Goal: Task Accomplishment & Management: Manage account settings

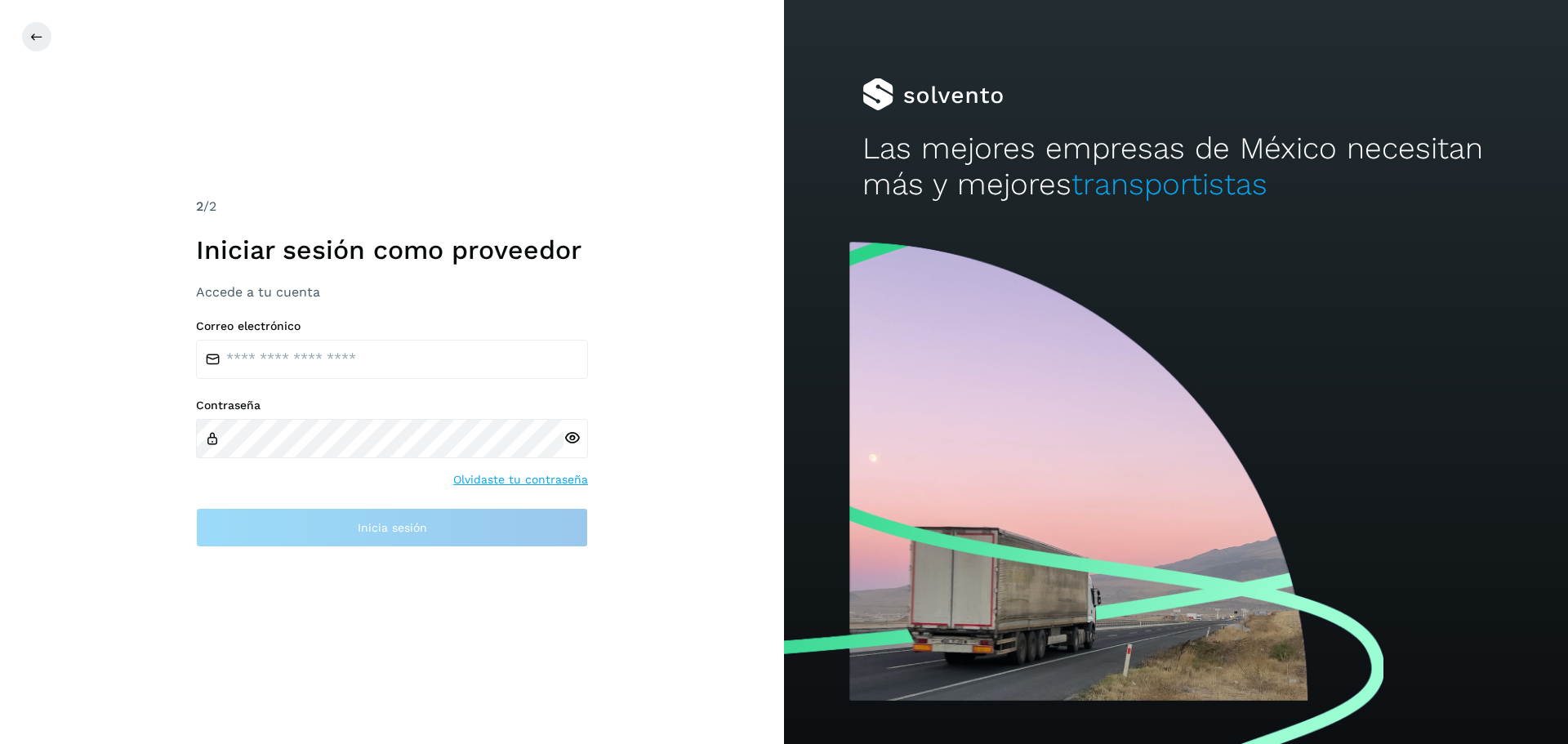
click at [1016, 367] on div at bounding box center [1175, 489] width 784 height 510
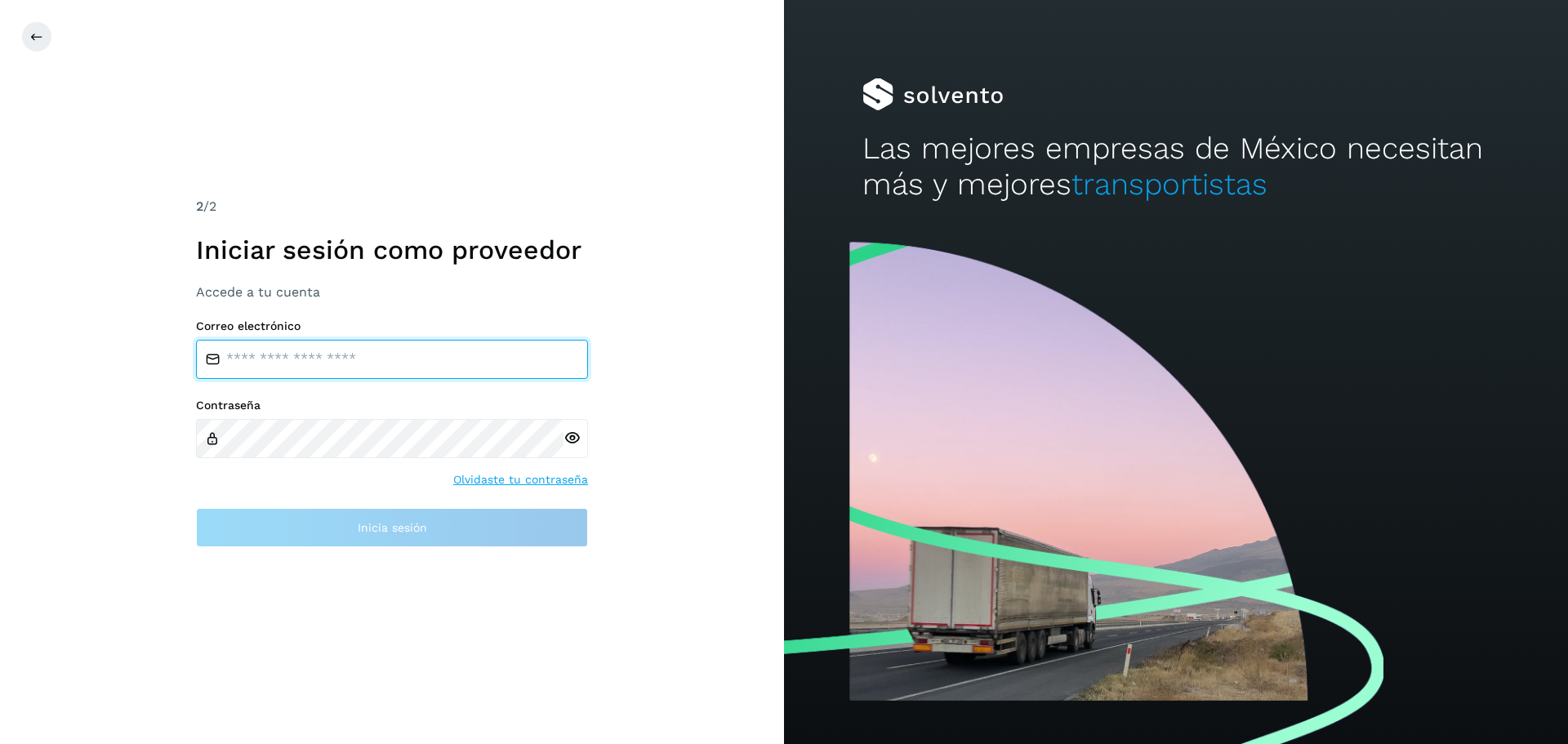
click at [241, 355] on input "email" at bounding box center [392, 359] width 392 height 39
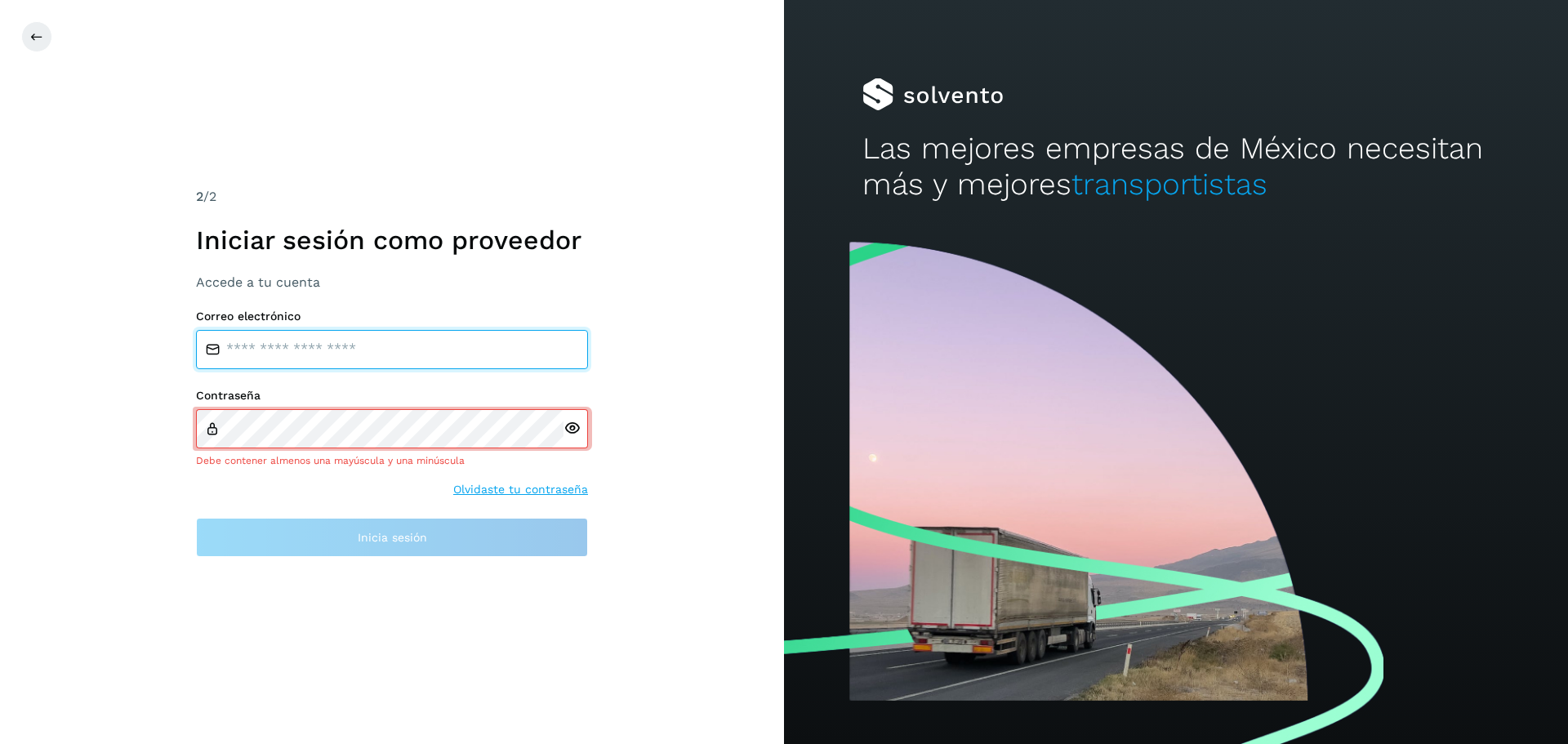
click at [266, 348] on input "email" at bounding box center [392, 350] width 392 height 39
type input "*"
type input "**********"
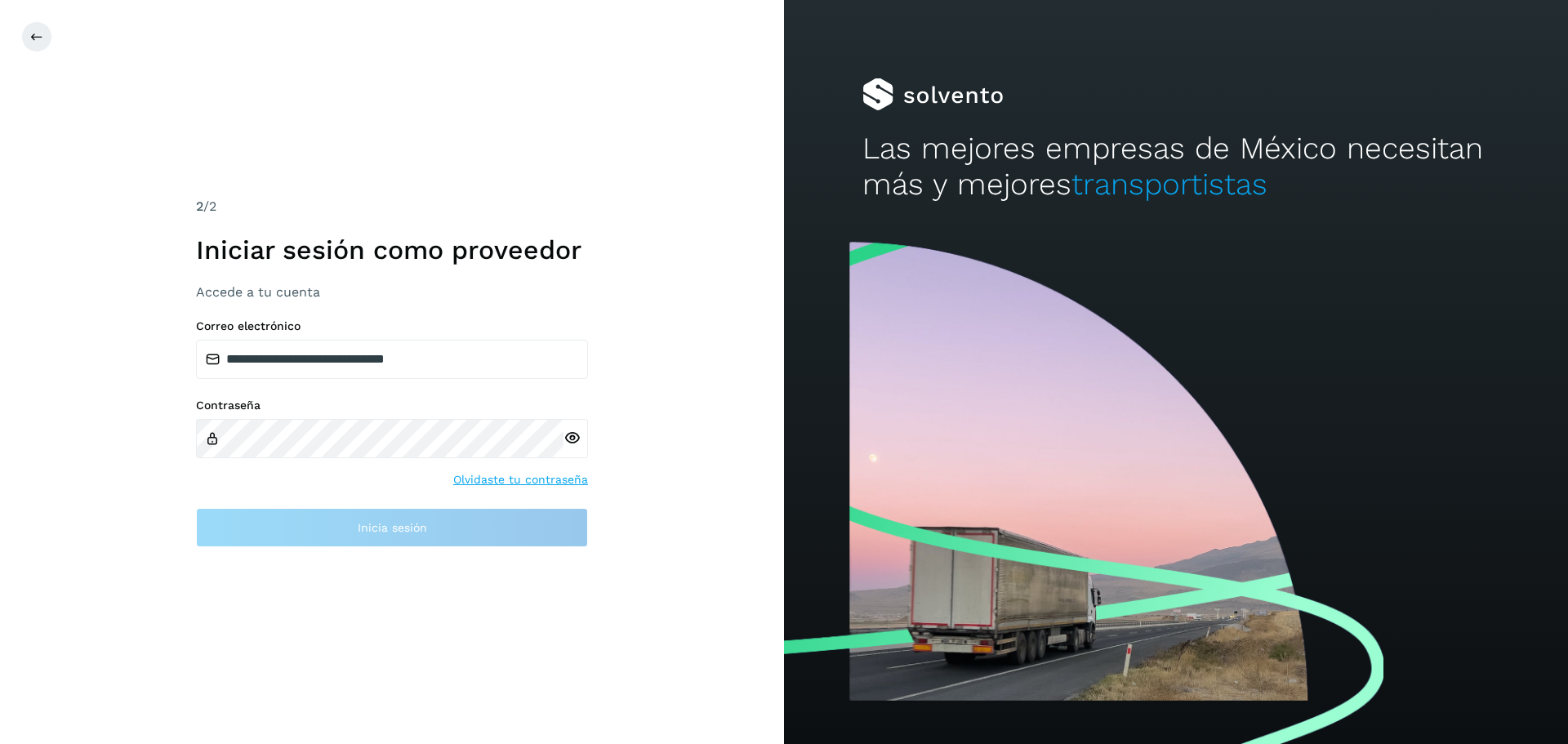
click at [576, 435] on icon at bounding box center [572, 438] width 18 height 18
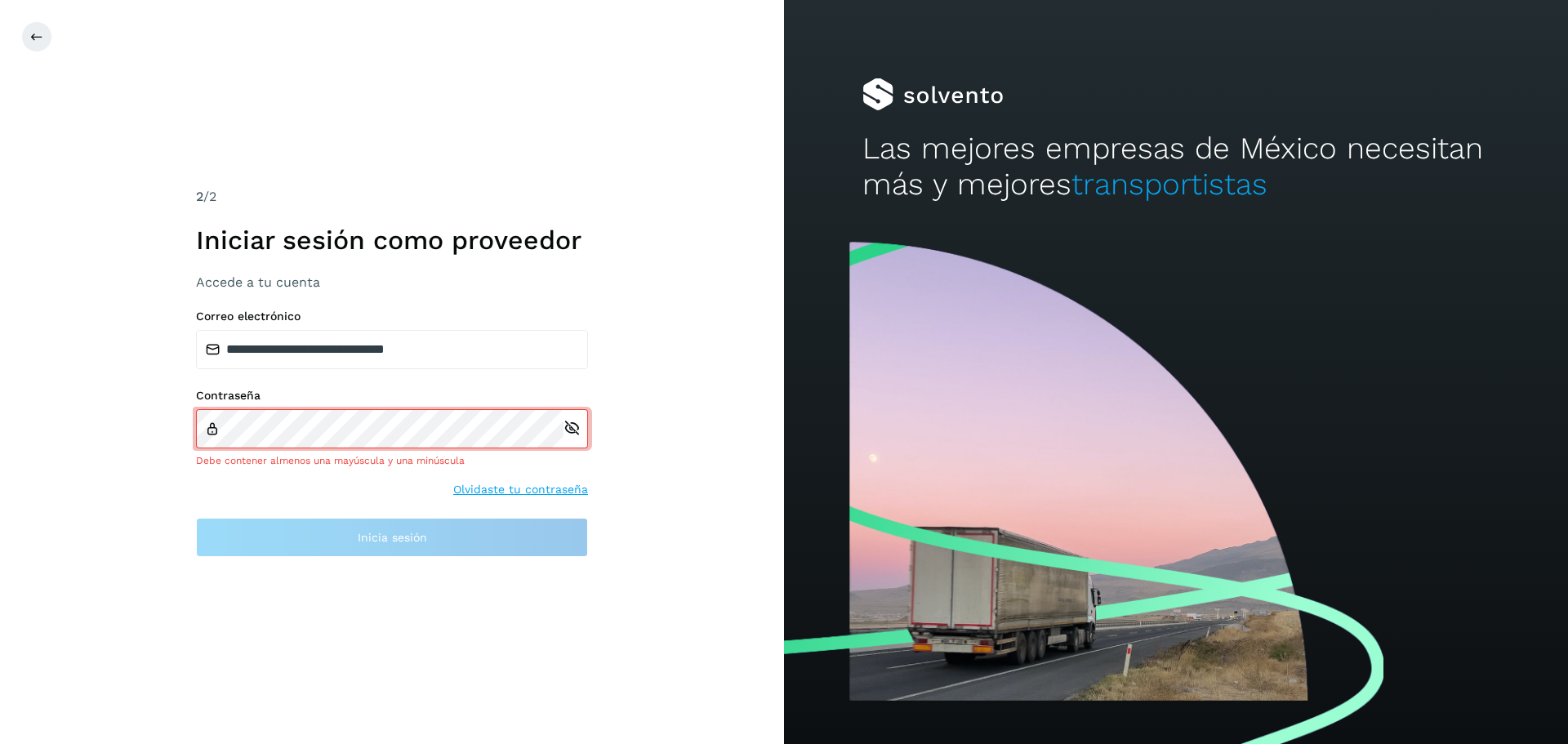
click at [486, 490] on link "Olvidaste tu contraseña" at bounding box center [521, 490] width 135 height 18
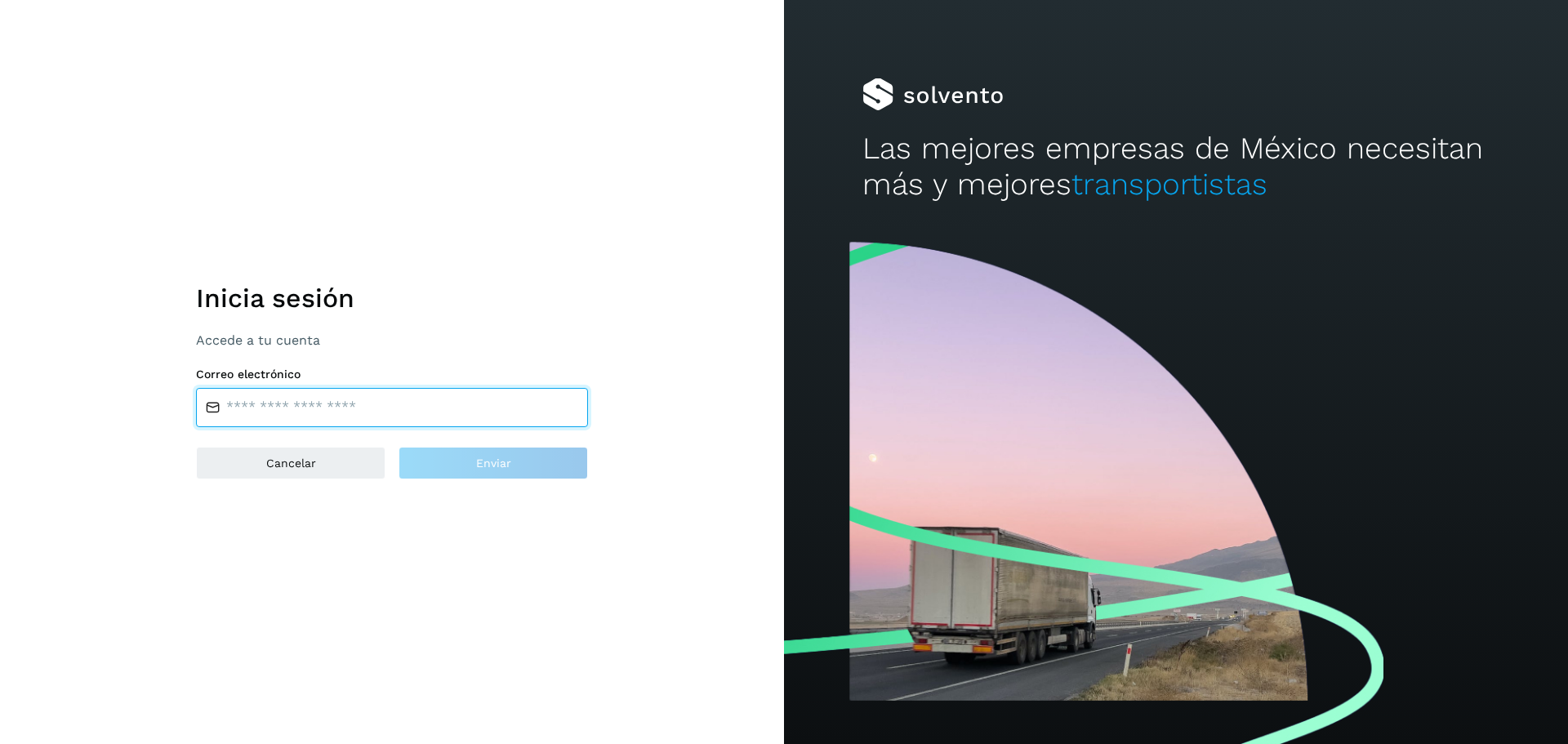
click at [288, 413] on input "email" at bounding box center [392, 407] width 392 height 39
type input "**********"
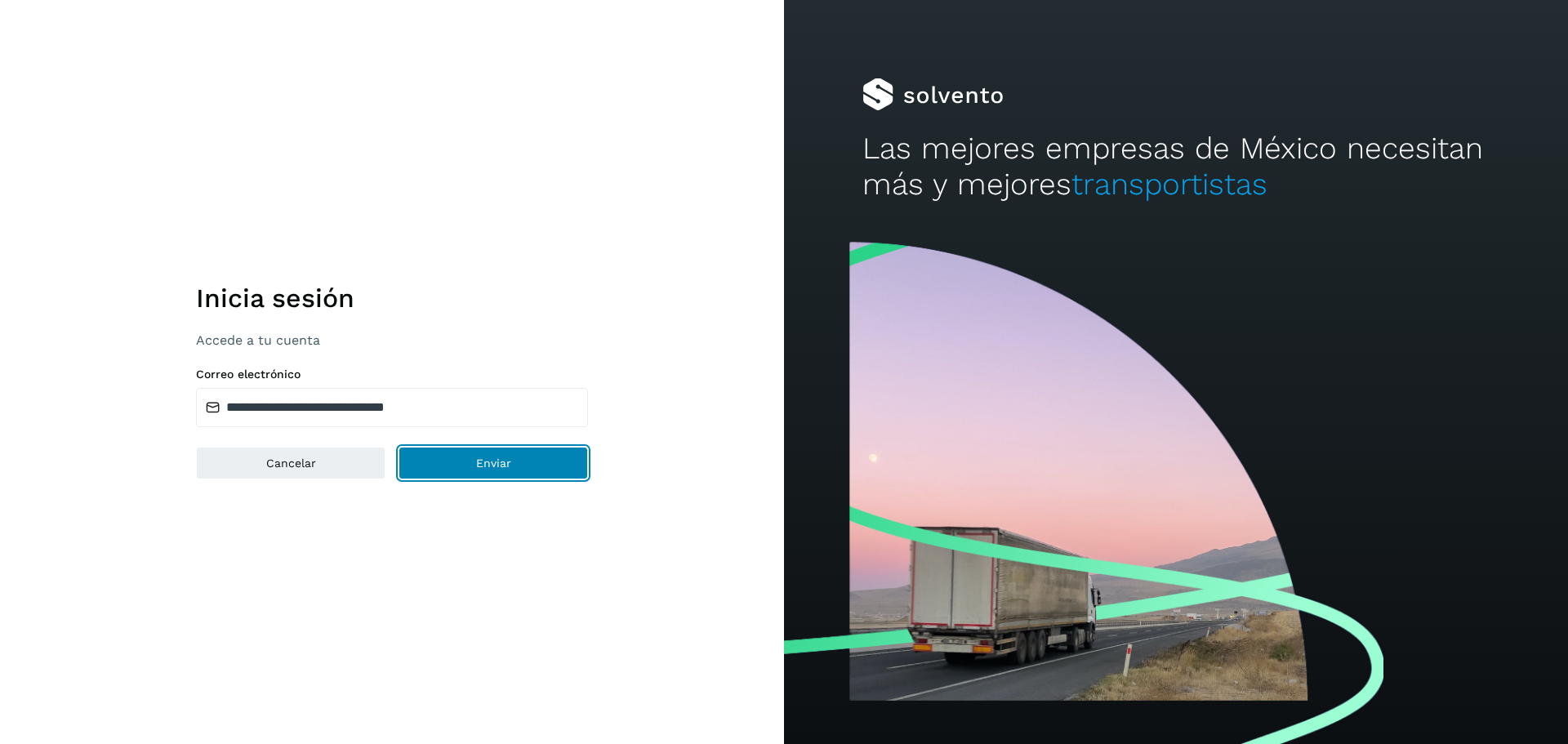
click at [446, 457] on button "Enviar" at bounding box center [493, 463] width 190 height 32
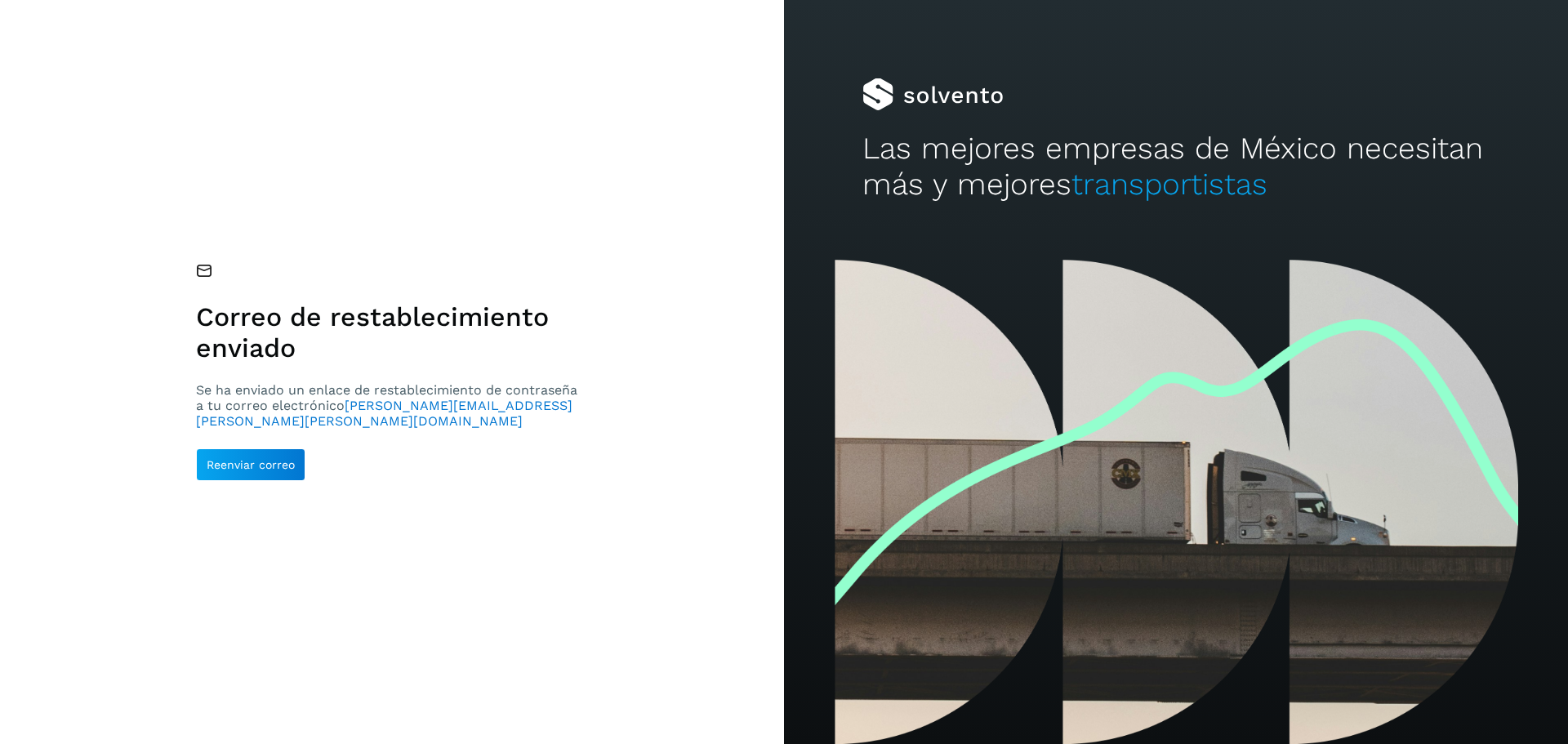
click at [475, 503] on div "Correo de restablecimiento enviado Se ha enviado un enlace de restablecimiento …" at bounding box center [391, 372] width 784 height 744
